Goal: Understand process/instructions

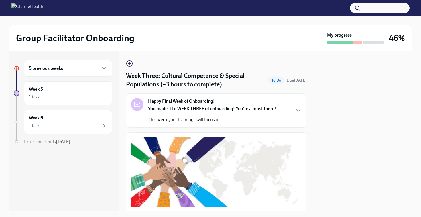
click at [52, 71] on h6 "5 previous weeks" at bounding box center [46, 68] width 34 height 6
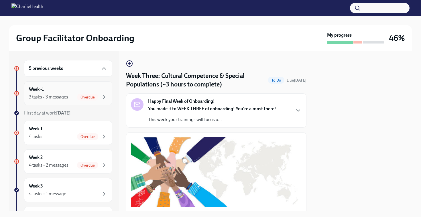
click at [54, 97] on div "3 tasks • 3 messages" at bounding box center [48, 97] width 39 height 6
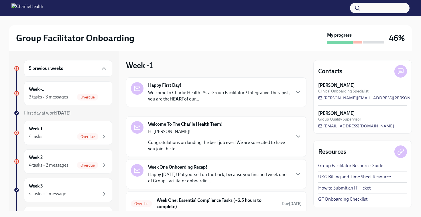
scroll to position [41, 0]
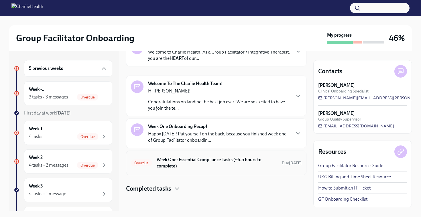
click at [190, 167] on h6 "Week One: Essential Compliance Tasks (~6.5 hours to complete)" at bounding box center [217, 163] width 121 height 13
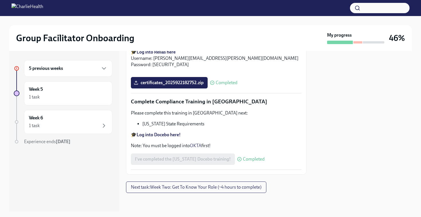
scroll to position [1269, 0]
click at [196, 190] on button "Next task : Week Two: Get To Know Your Role (~4 hours to complete)" at bounding box center [196, 186] width 140 height 11
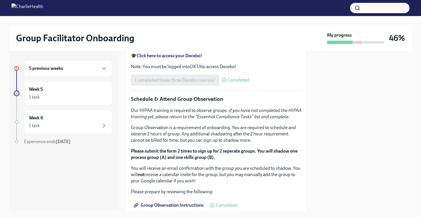
scroll to position [250, 0]
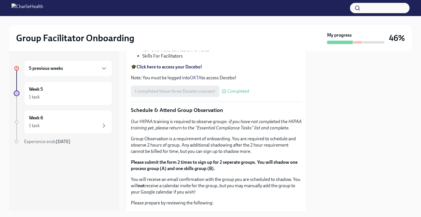
drag, startPoint x: 295, startPoint y: 129, endPoint x: 195, endPoint y: 129, distance: 100.5
copy p "[URL][DOMAIN_NAME][PERSON_NAME]"
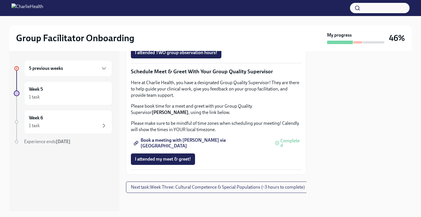
scroll to position [553, 0]
click at [196, 146] on span "Book a meeting with [PERSON_NAME] via [GEOGRAPHIC_DATA]" at bounding box center [202, 143] width 134 height 6
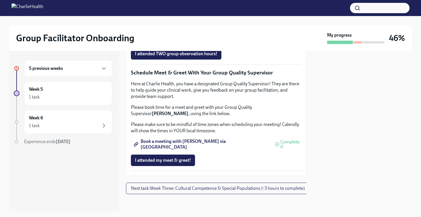
scroll to position [447, 0]
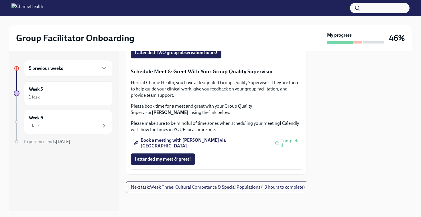
click at [186, 23] on span "Group Observation Instructions" at bounding box center [169, 21] width 69 height 6
click at [196, 40] on span "Complete this form to schedule your observations" at bounding box center [187, 37] width 104 height 6
click at [209, 40] on span "Complete this form to schedule your observations" at bounding box center [187, 37] width 104 height 6
